Goal: Find specific page/section: Find specific page/section

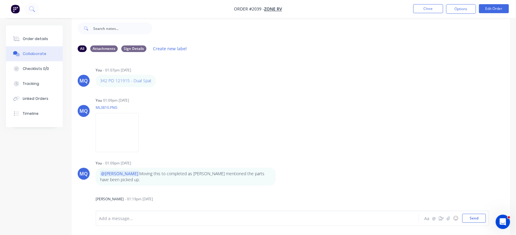
scroll to position [107, 0]
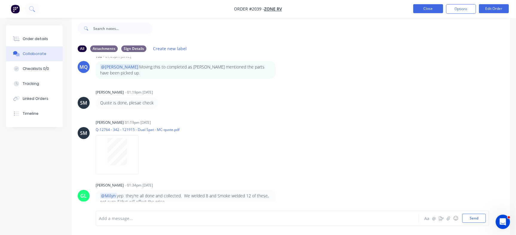
click at [421, 10] on button "Close" at bounding box center [428, 8] width 30 height 9
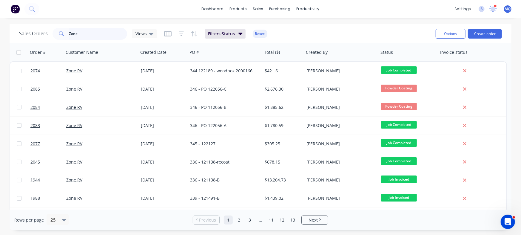
click at [90, 35] on input "Zone" at bounding box center [98, 34] width 58 height 12
click at [91, 35] on input "Zone" at bounding box center [98, 34] width 58 height 12
type input "home"
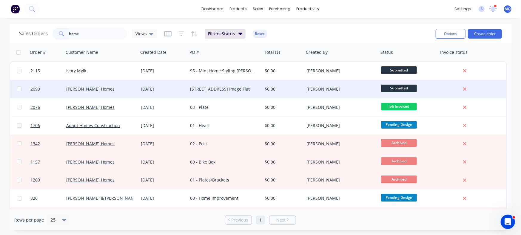
click at [216, 92] on div "[STREET_ADDRESS] Image Flat" at bounding box center [225, 89] width 75 height 18
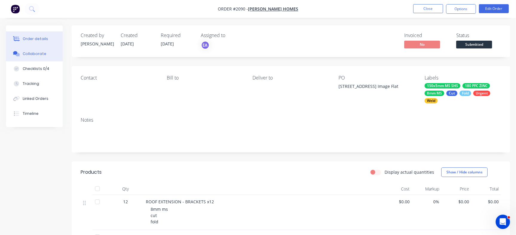
click at [44, 52] on button "Collaborate" at bounding box center [34, 53] width 57 height 15
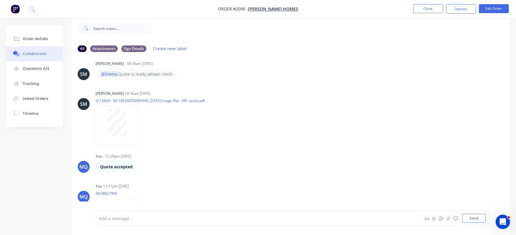
scroll to position [283, 0]
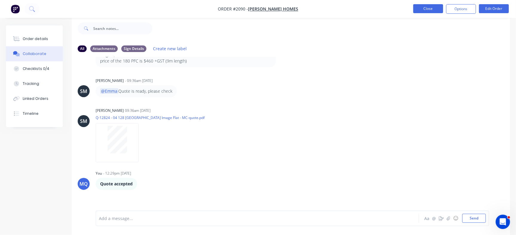
click at [439, 12] on button "Close" at bounding box center [428, 8] width 30 height 9
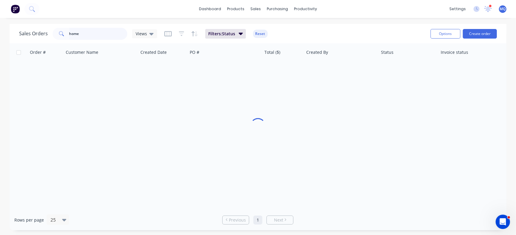
click at [0, 25] on div "Sales Orders home Views Filters: Status Reset Options Create order Order # Cust…" at bounding box center [258, 127] width 516 height 206
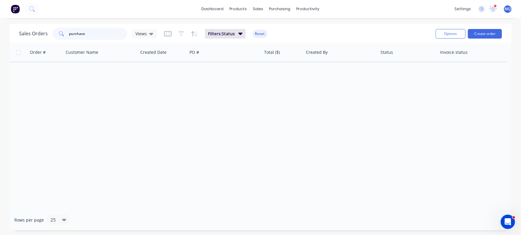
drag, startPoint x: 94, startPoint y: 31, endPoint x: 0, endPoint y: -22, distance: 108.4
click at [0, 0] on html "dashboard products sales purchasing productivity dashboard products Product Cat…" at bounding box center [260, 117] width 521 height 235
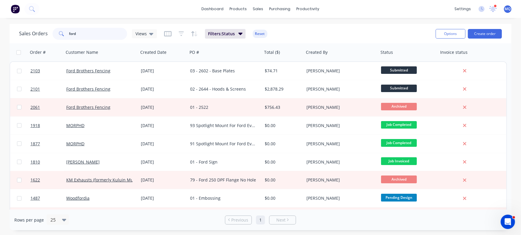
drag, startPoint x: 92, startPoint y: 38, endPoint x: 0, endPoint y: 14, distance: 94.8
click at [0, 16] on div "dashboard products sales purchasing productivity dashboard products Product Cat…" at bounding box center [260, 117] width 521 height 235
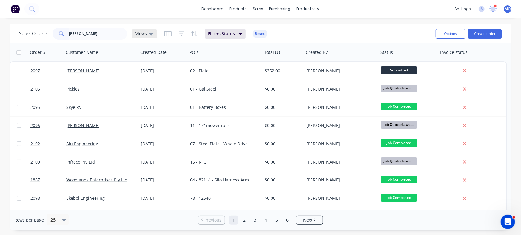
click at [146, 36] on div "Views" at bounding box center [145, 33] width 18 height 5
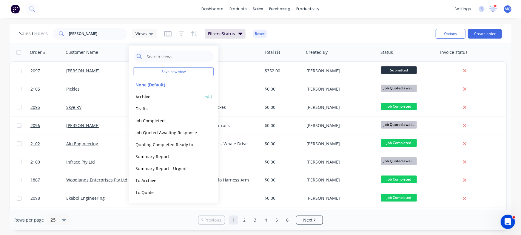
click at [149, 95] on button "Archive" at bounding box center [168, 96] width 68 height 7
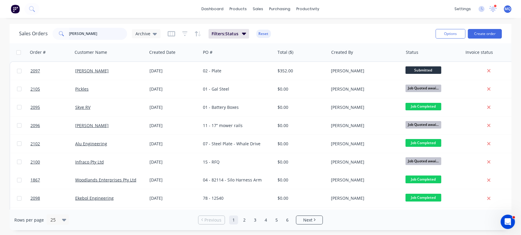
click at [95, 33] on input "[PERSON_NAME]" at bounding box center [98, 34] width 58 height 12
click at [142, 32] on span "Archive" at bounding box center [143, 33] width 15 height 6
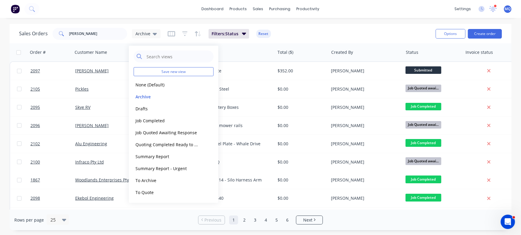
click at [340, 34] on div "Sales Orders [PERSON_NAME] Archive Filters: Status Reset" at bounding box center [225, 33] width 412 height 15
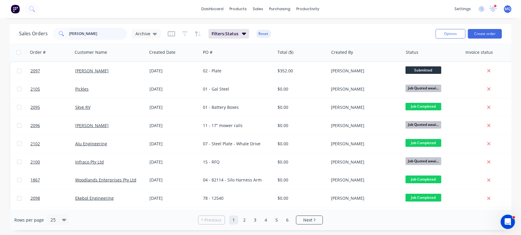
click at [113, 34] on input "[PERSON_NAME]" at bounding box center [98, 34] width 58 height 12
type input "[PERSON_NAME]"
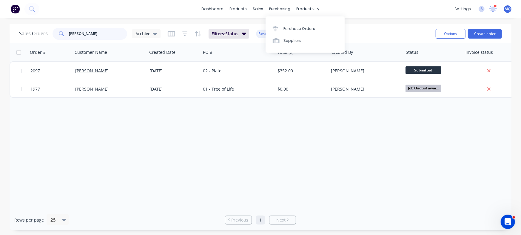
click at [0, 0] on html "dashboard products sales purchasing productivity dashboard products Product Cat…" at bounding box center [260, 117] width 521 height 235
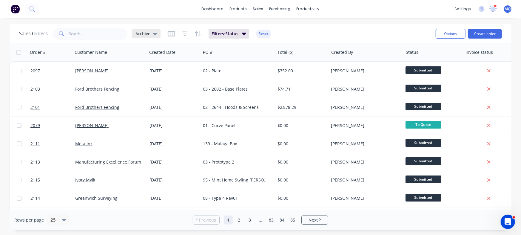
click at [143, 33] on span "Archive" at bounding box center [143, 33] width 15 height 6
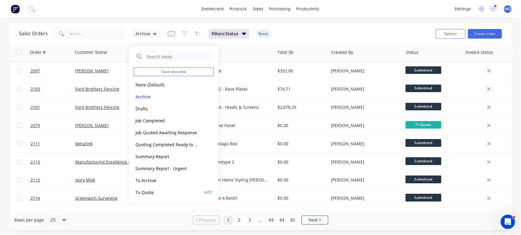
click at [151, 193] on button "To Quote" at bounding box center [168, 191] width 68 height 7
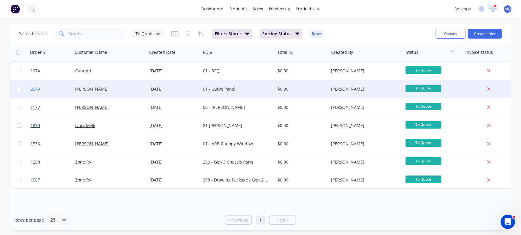
click at [48, 90] on link "2079" at bounding box center [52, 89] width 45 height 18
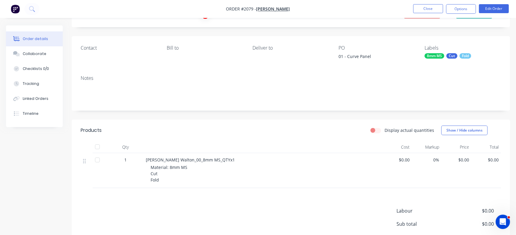
scroll to position [37, 0]
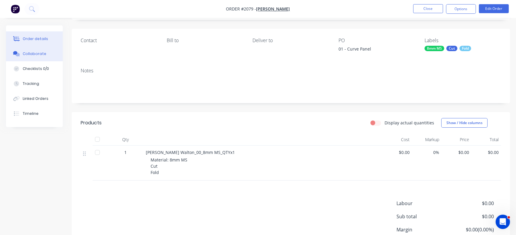
click at [42, 56] on div "Collaborate" at bounding box center [35, 53] width 24 height 5
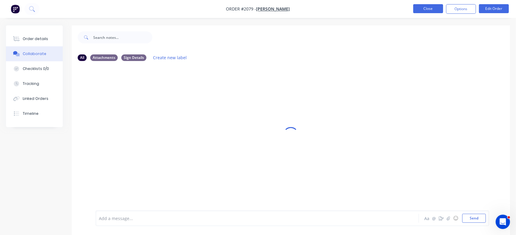
click at [421, 11] on button "Close" at bounding box center [428, 8] width 30 height 9
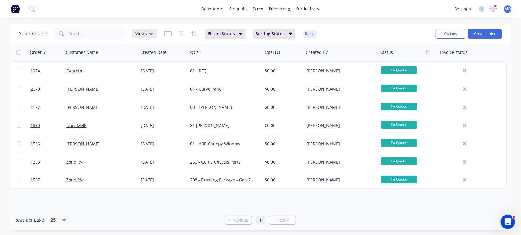
click at [139, 34] on span "Views" at bounding box center [141, 33] width 11 height 6
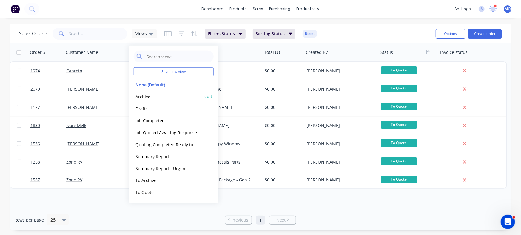
click at [141, 95] on button "Archive" at bounding box center [168, 96] width 68 height 7
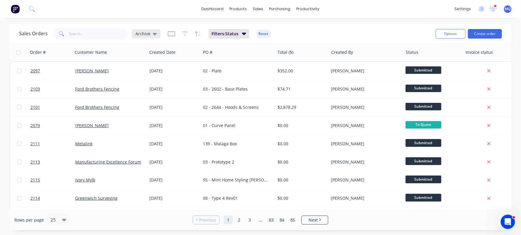
click at [149, 30] on div "Archive" at bounding box center [146, 33] width 29 height 9
click at [340, 25] on div "Sales Orders Archive Filters: Status Reset Options Create order" at bounding box center [261, 33] width 502 height 19
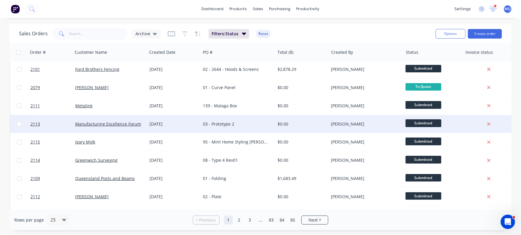
scroll to position [37, 0]
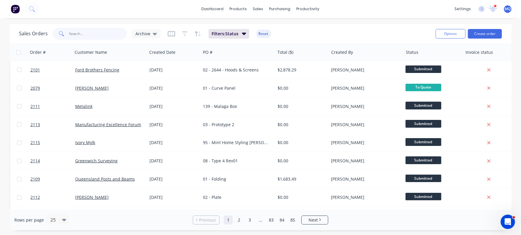
click at [107, 35] on input "text" at bounding box center [98, 34] width 58 height 12
type input "ivory"
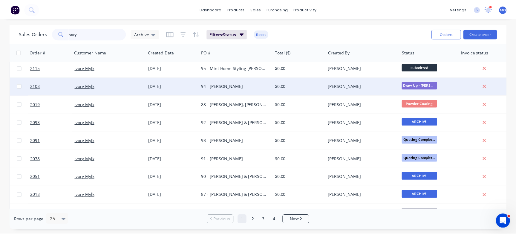
scroll to position [0, 0]
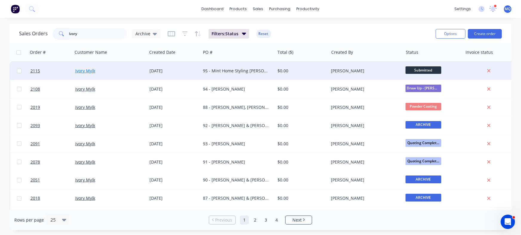
click at [81, 68] on link "Ivory Mylk" at bounding box center [85, 71] width 20 height 6
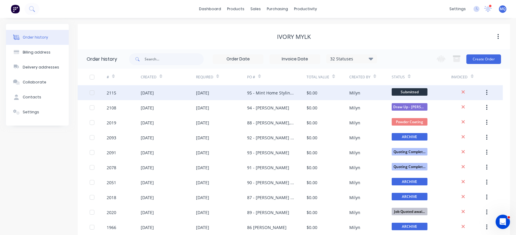
click at [276, 95] on div "95 - Mint Home Styling [PERSON_NAME]" at bounding box center [270, 93] width 47 height 6
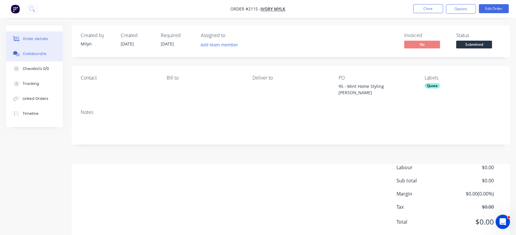
click at [21, 52] on div at bounding box center [16, 53] width 9 height 5
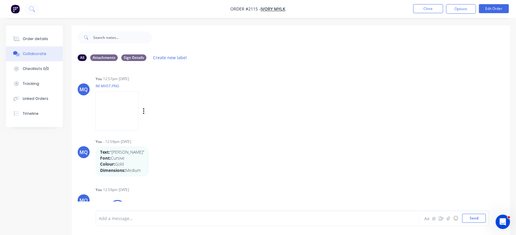
scroll to position [75, 0]
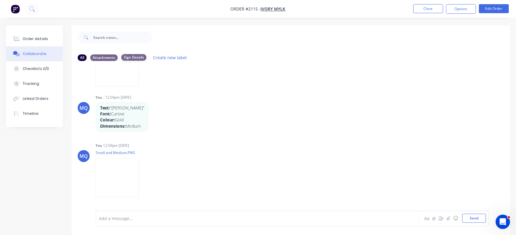
click at [134, 57] on div "Sign Details" at bounding box center [133, 57] width 25 height 7
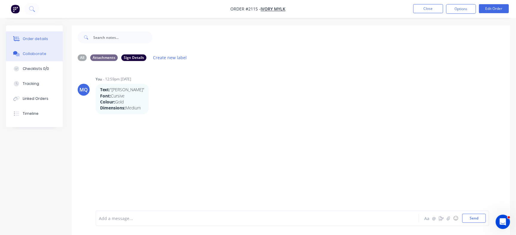
click at [27, 37] on div "Order details" at bounding box center [35, 38] width 25 height 5
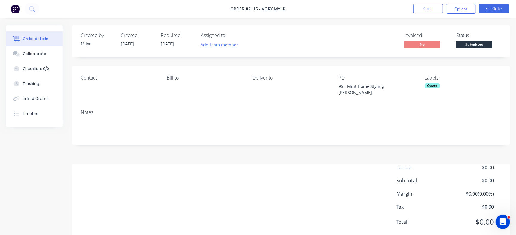
click at [426, 14] on nav "Order #2115 - Ivory Mylk Close Options Edit Order" at bounding box center [258, 9] width 516 height 18
click at [427, 12] on button "Close" at bounding box center [428, 8] width 30 height 9
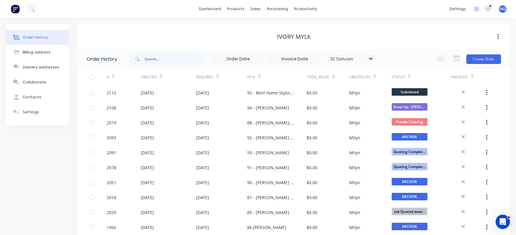
click at [490, 10] on icon at bounding box center [488, 9] width 8 height 6
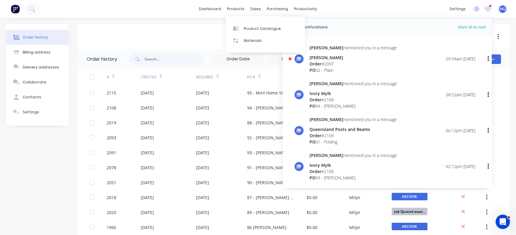
click at [151, 37] on div "Ivory Mylk" at bounding box center [294, 36] width 432 height 7
